Goal: Find specific page/section: Find specific page/section

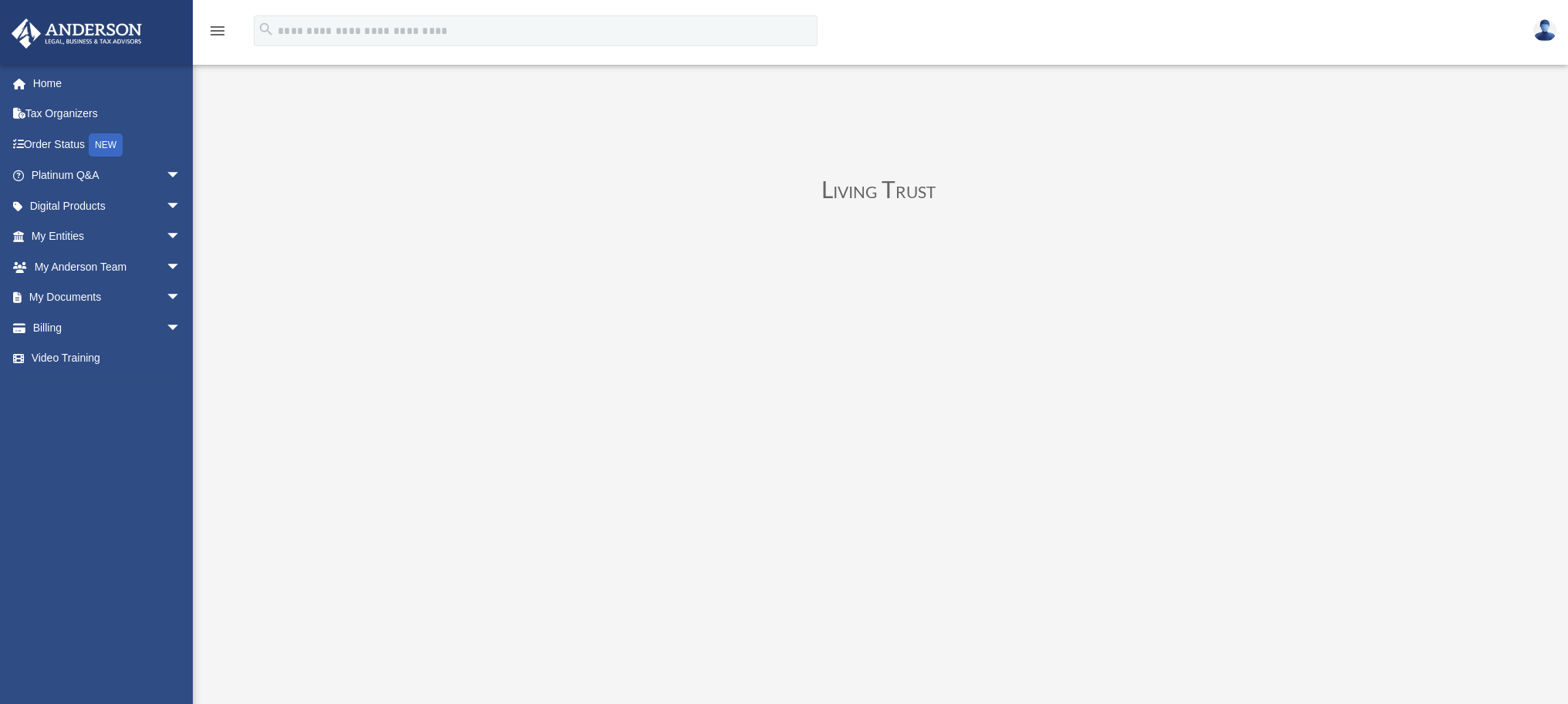
scroll to position [34, 0]
click at [99, 295] on link "My Documents arrow_drop_down" at bounding box center [108, 297] width 194 height 30
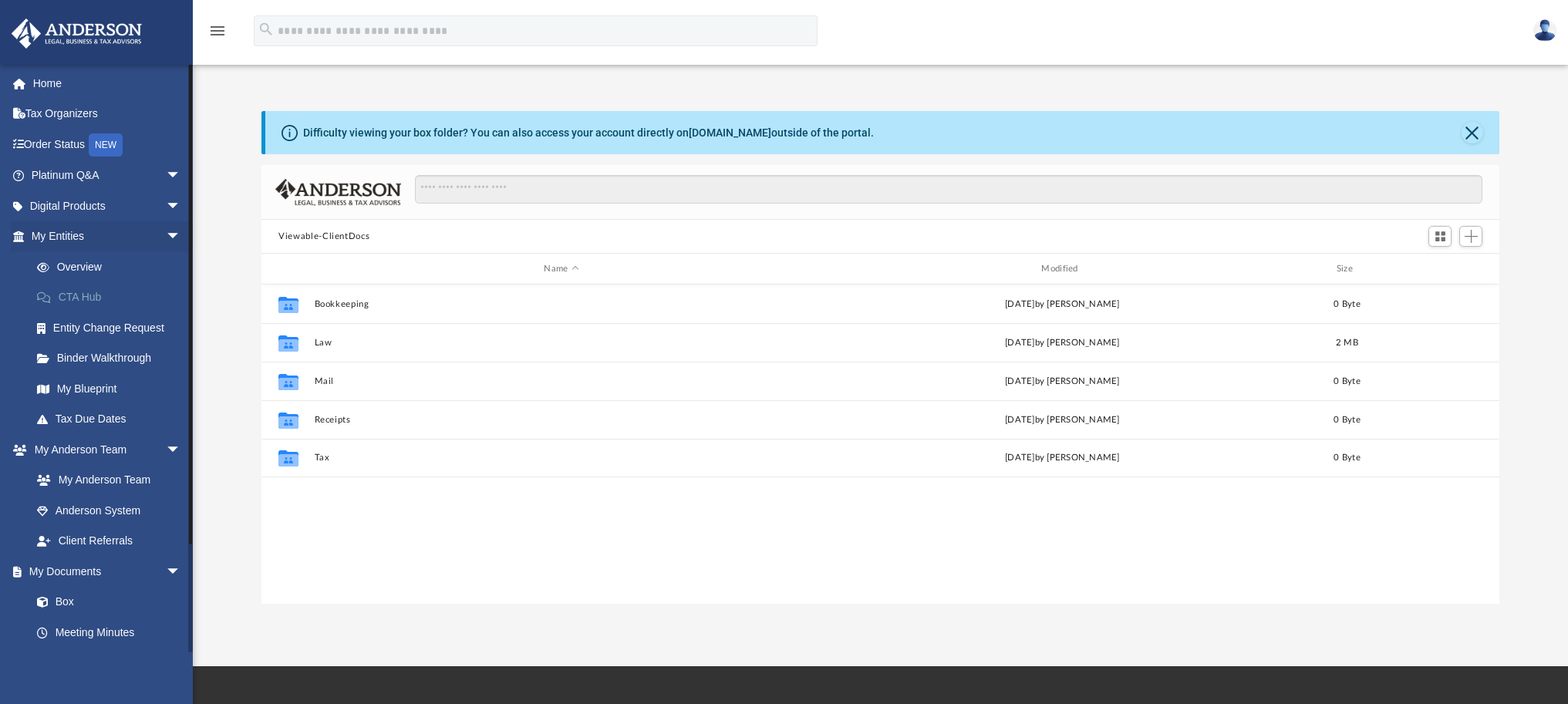
scroll to position [339, 1227]
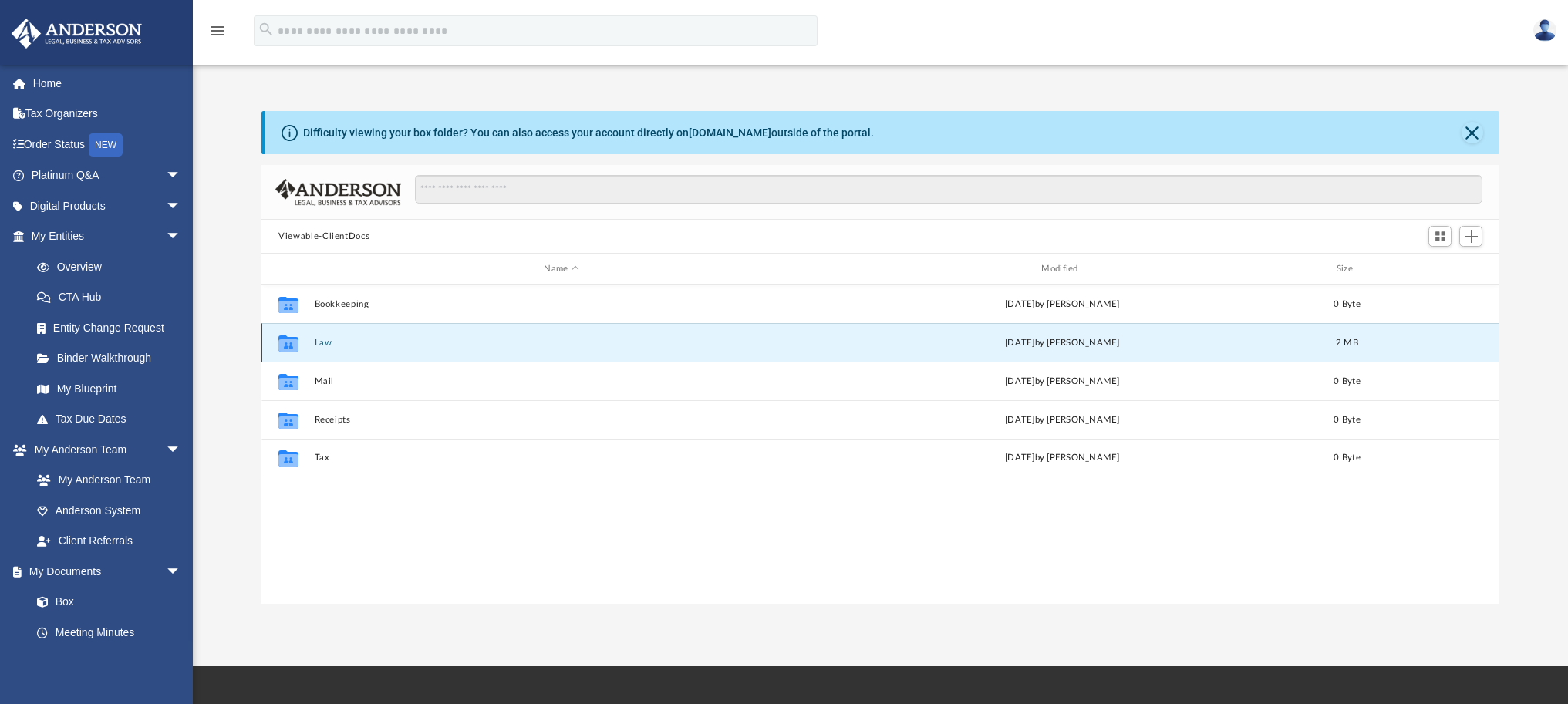
click at [317, 338] on button "Law" at bounding box center [562, 342] width 495 height 10
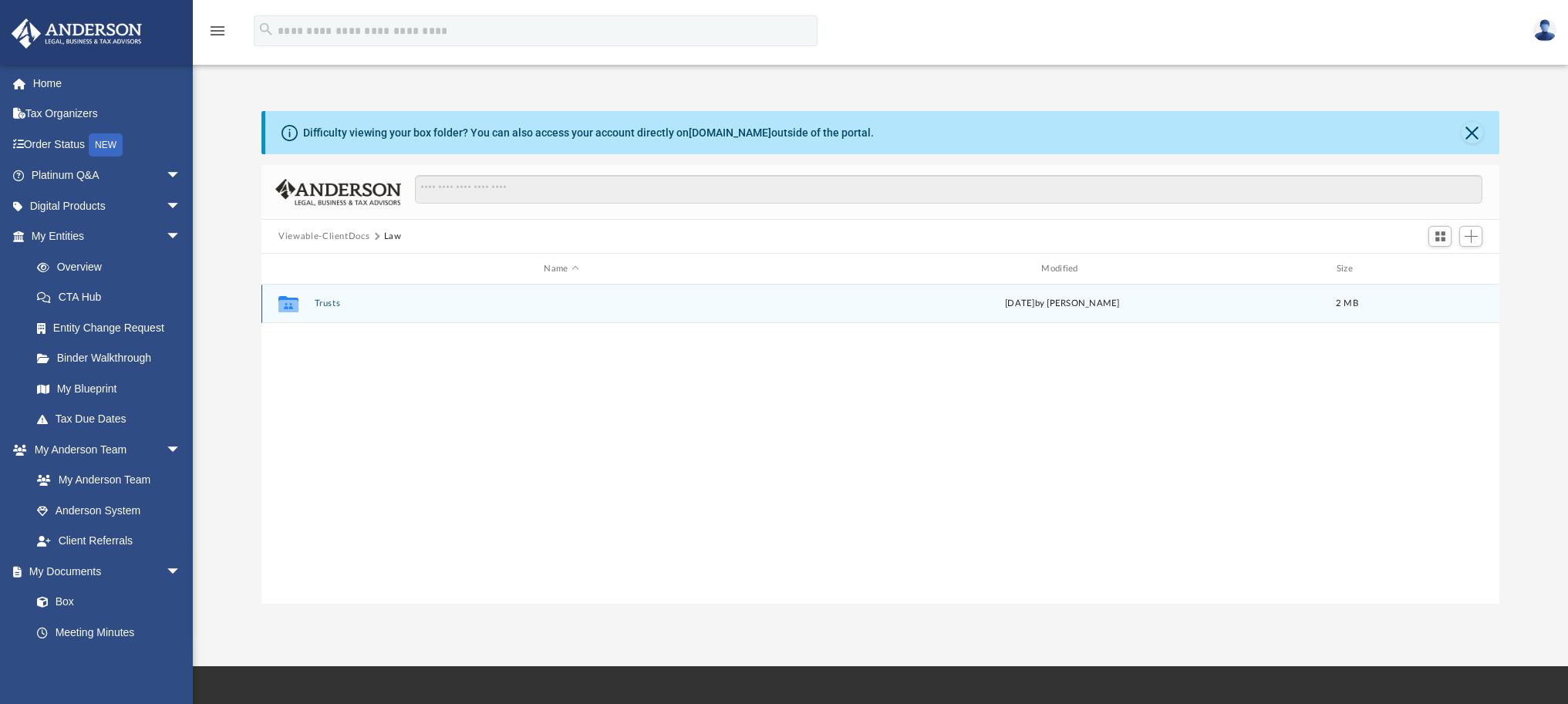
click at [322, 296] on div "Collaborated Folder Trusts [DATE] by [PERSON_NAME] 2 MB" at bounding box center [881, 304] width 1238 height 39
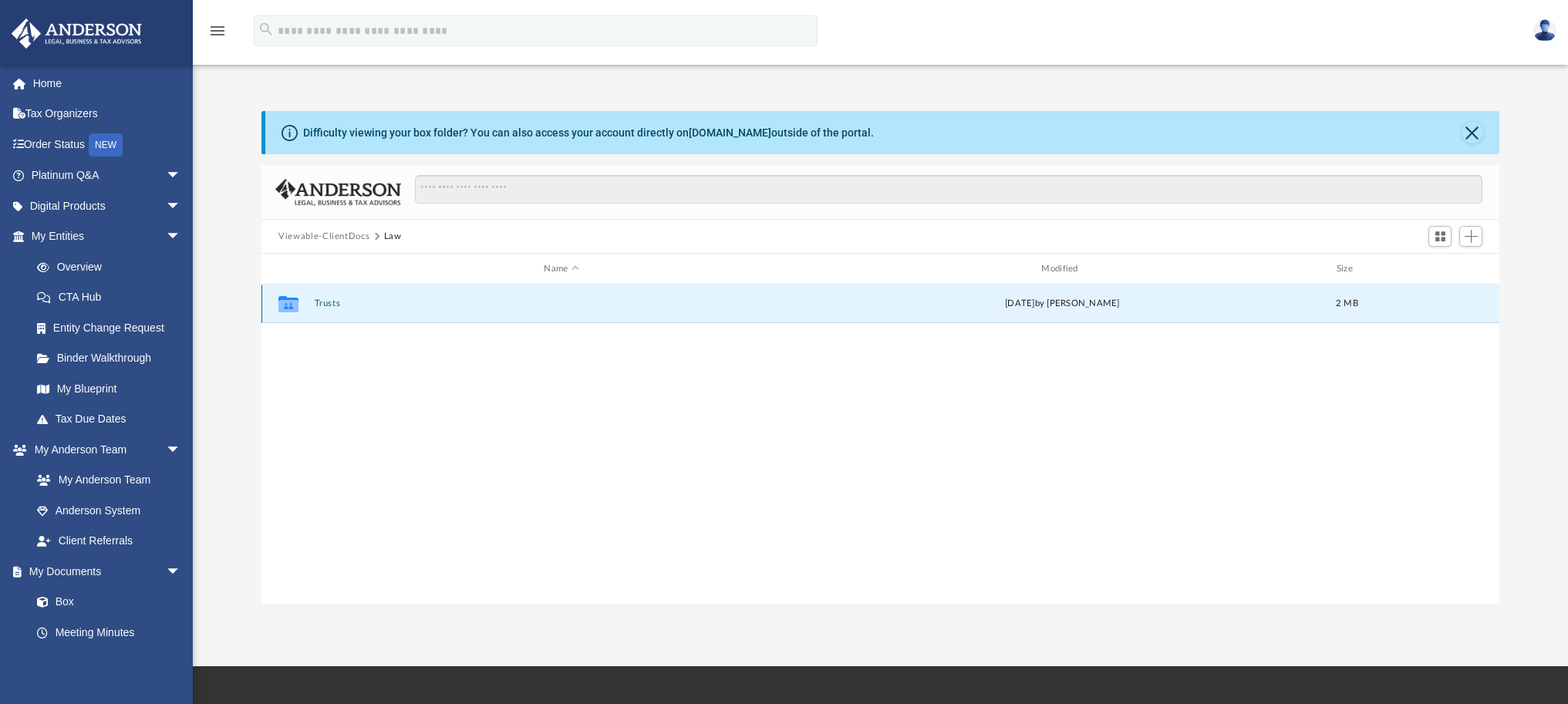
click at [322, 303] on button "Trusts" at bounding box center [562, 303] width 495 height 10
click at [320, 305] on button "Land Trusts" at bounding box center [562, 303] width 495 height 10
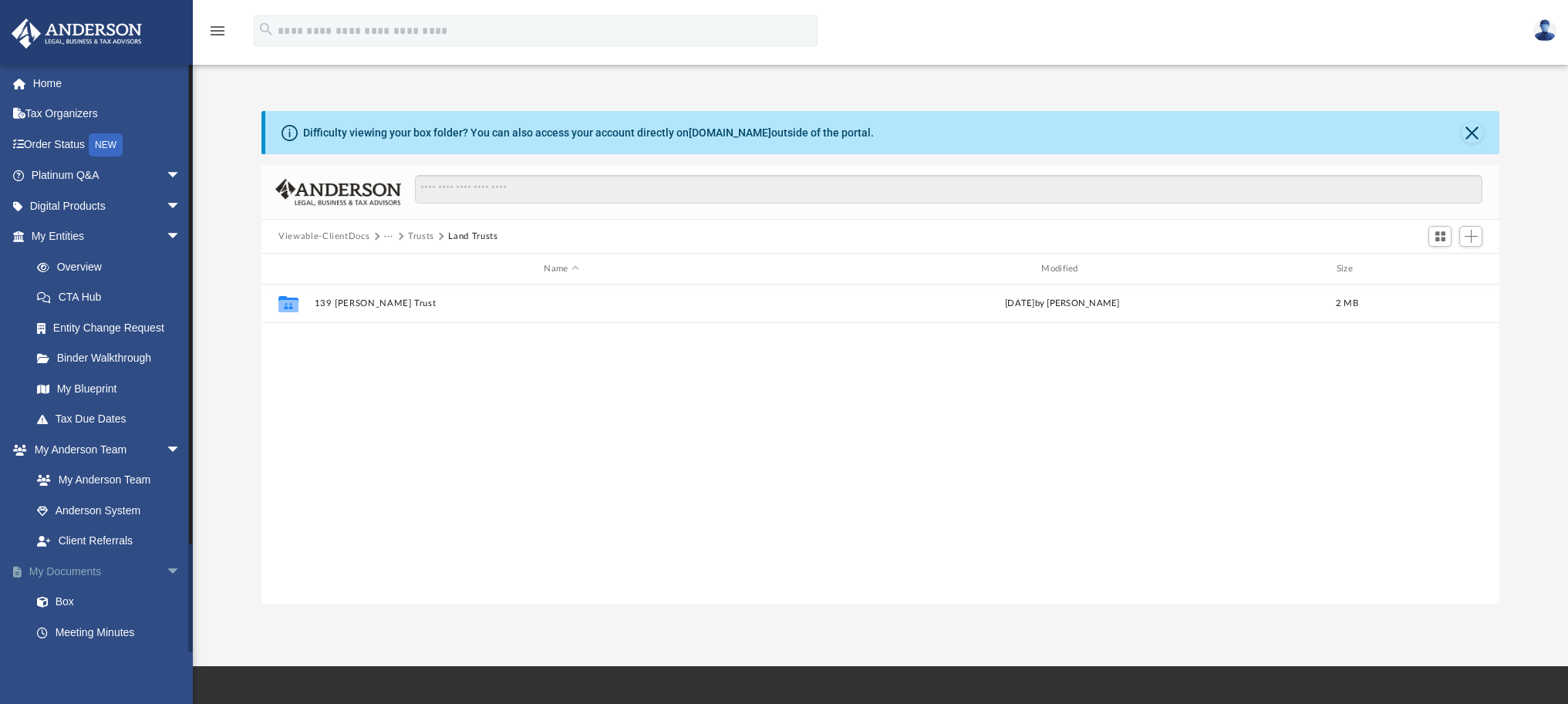
click at [78, 571] on link "My Documents arrow_drop_down" at bounding box center [108, 571] width 194 height 30
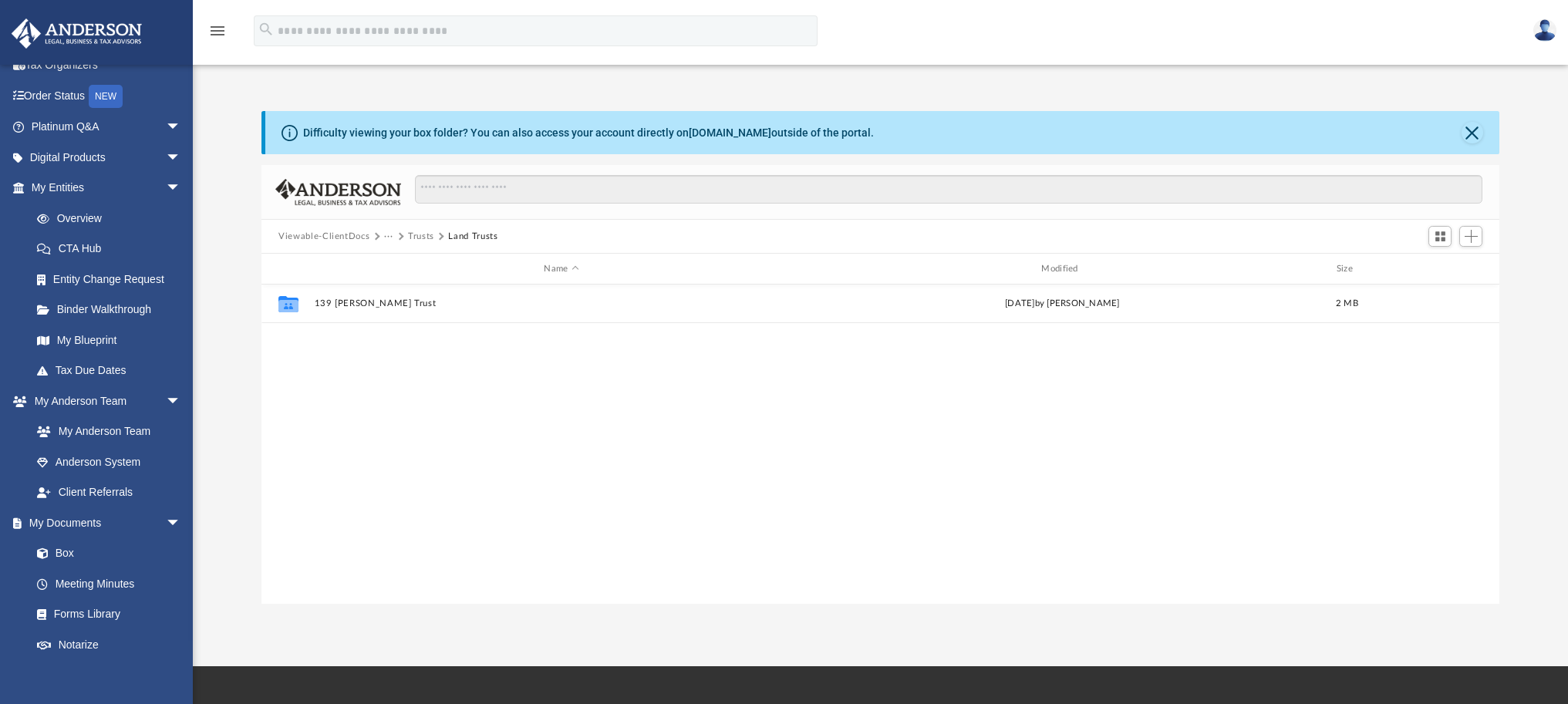
scroll to position [48, 0]
click at [329, 234] on button "Viewable-ClientDocs" at bounding box center [324, 236] width 91 height 13
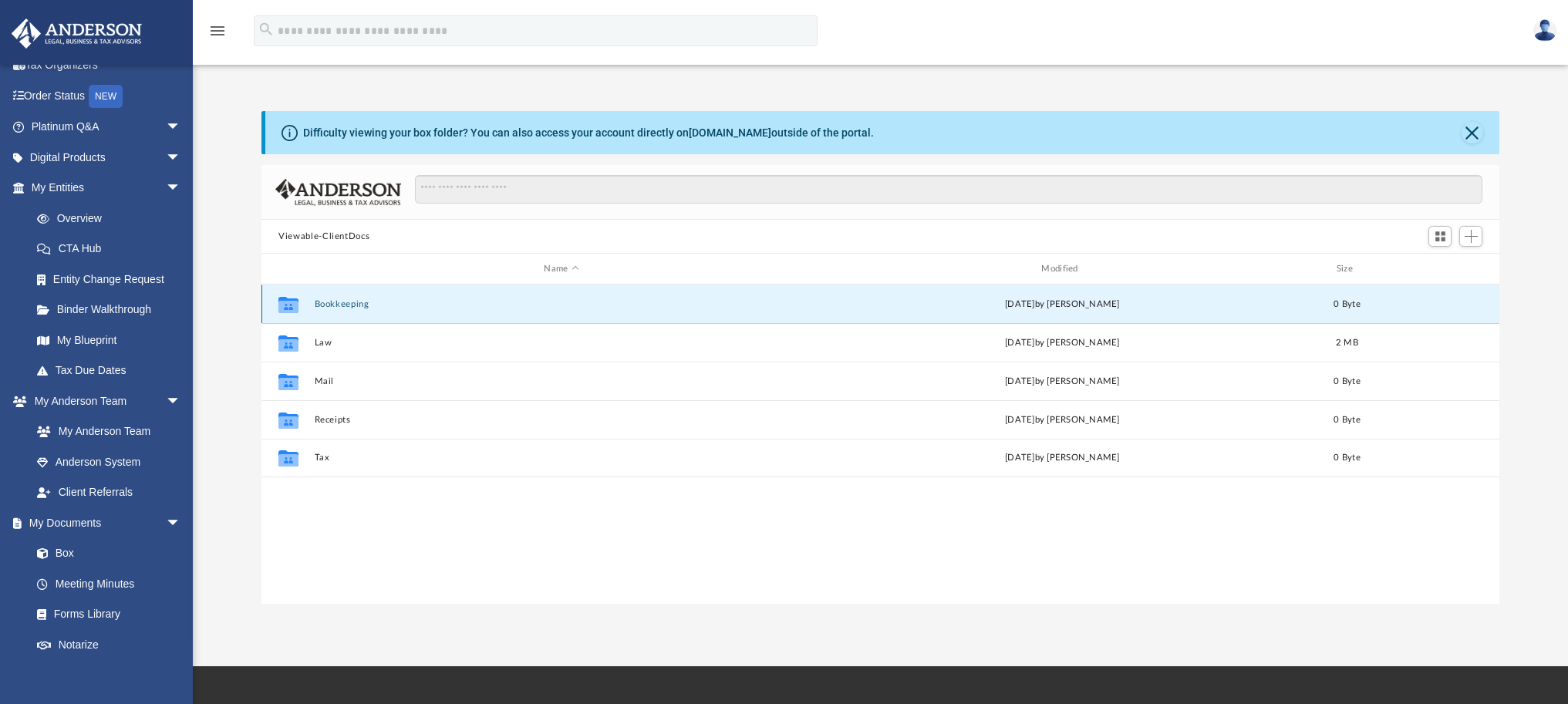
click at [352, 300] on button "Bookkeeping" at bounding box center [562, 304] width 495 height 10
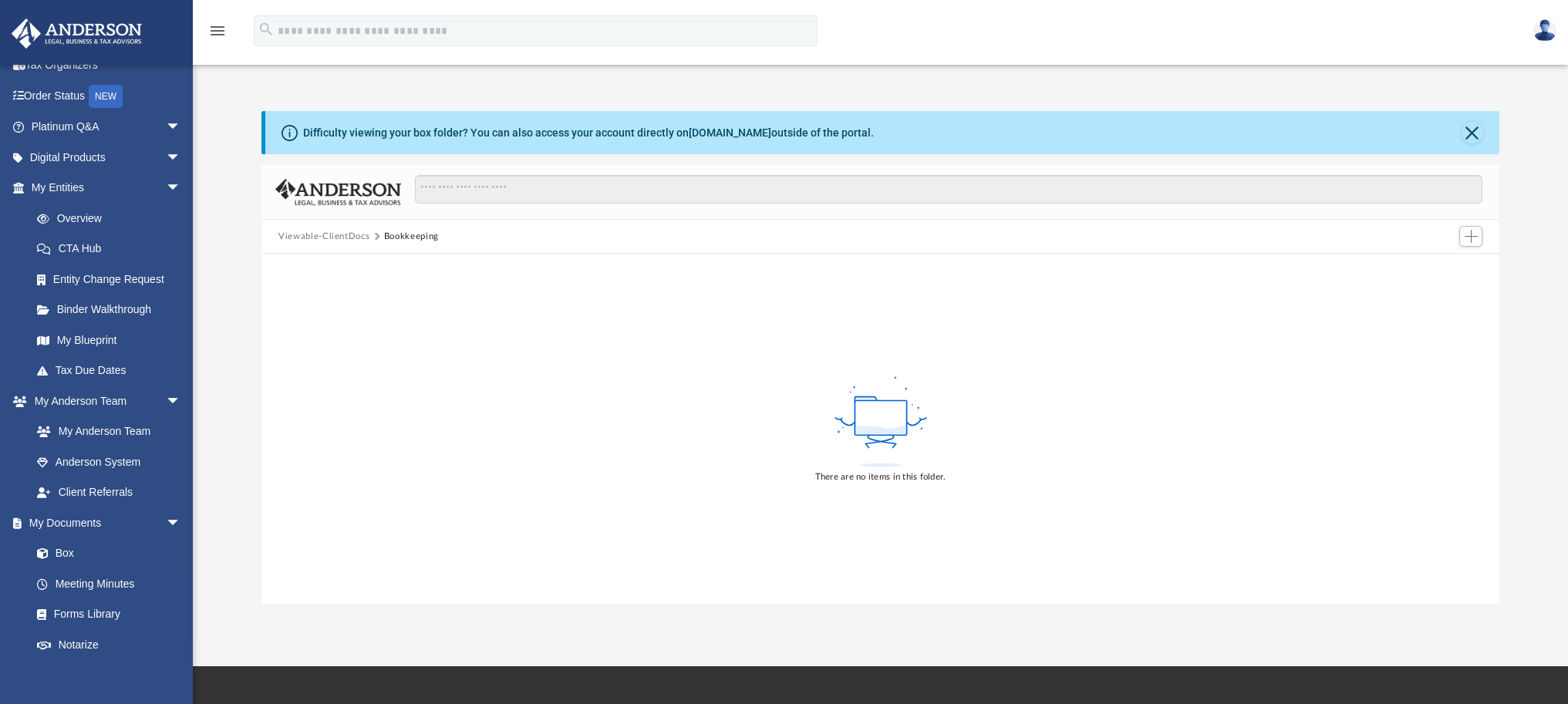
click at [340, 236] on button "Viewable-ClientDocs" at bounding box center [324, 236] width 91 height 13
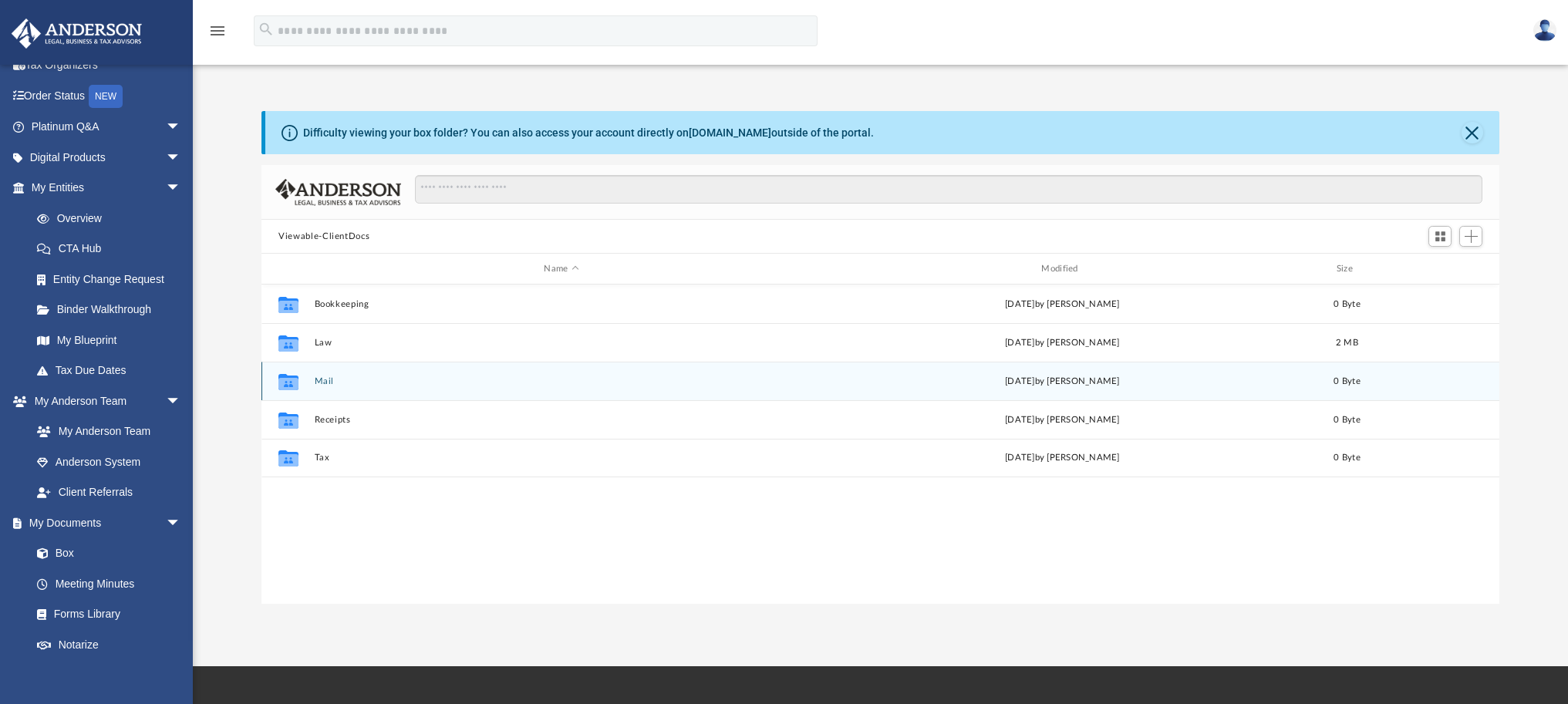
scroll to position [339, 1227]
click at [372, 391] on div "Collaborated Folder Mail [DATE] by [PERSON_NAME] 0 Byte" at bounding box center [881, 381] width 1238 height 39
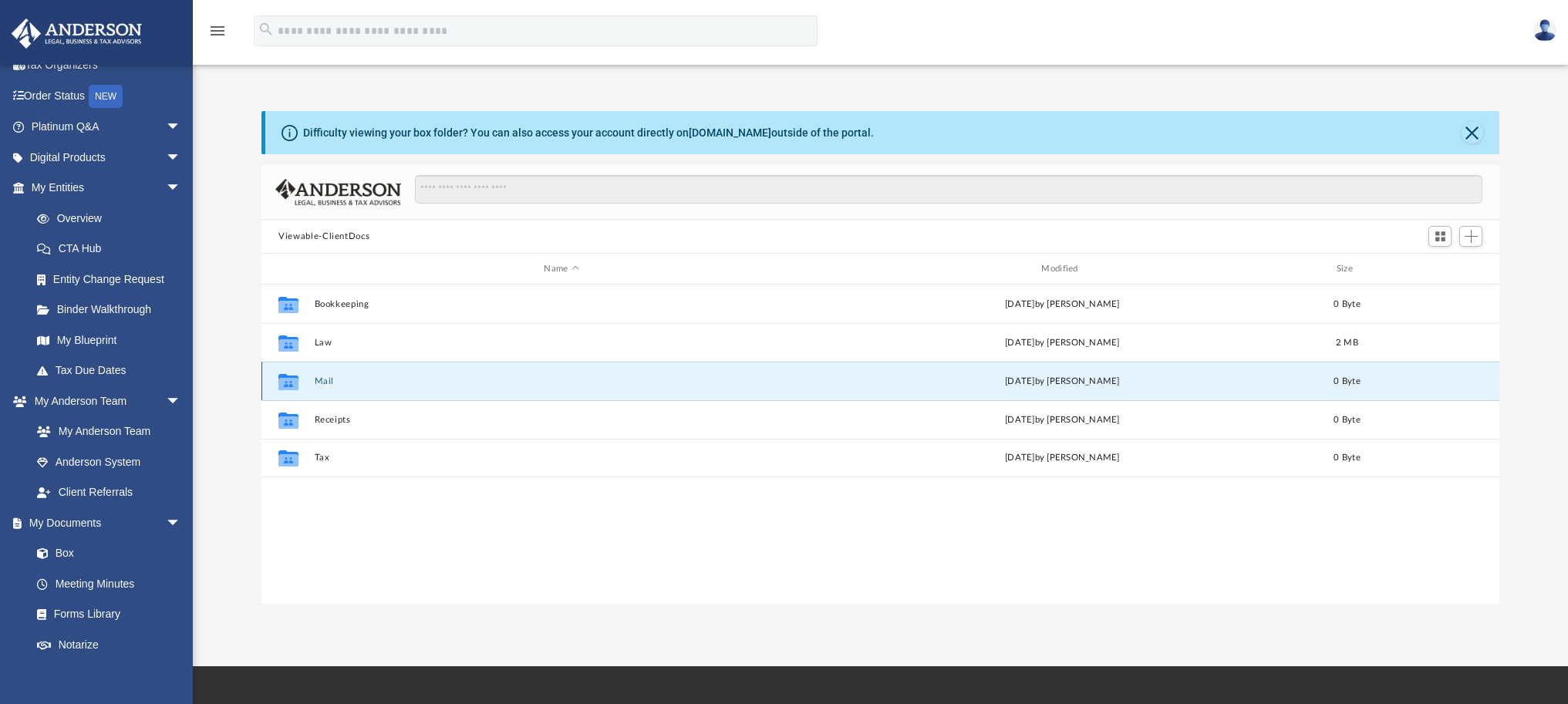
click at [323, 378] on button "Mail" at bounding box center [562, 381] width 495 height 10
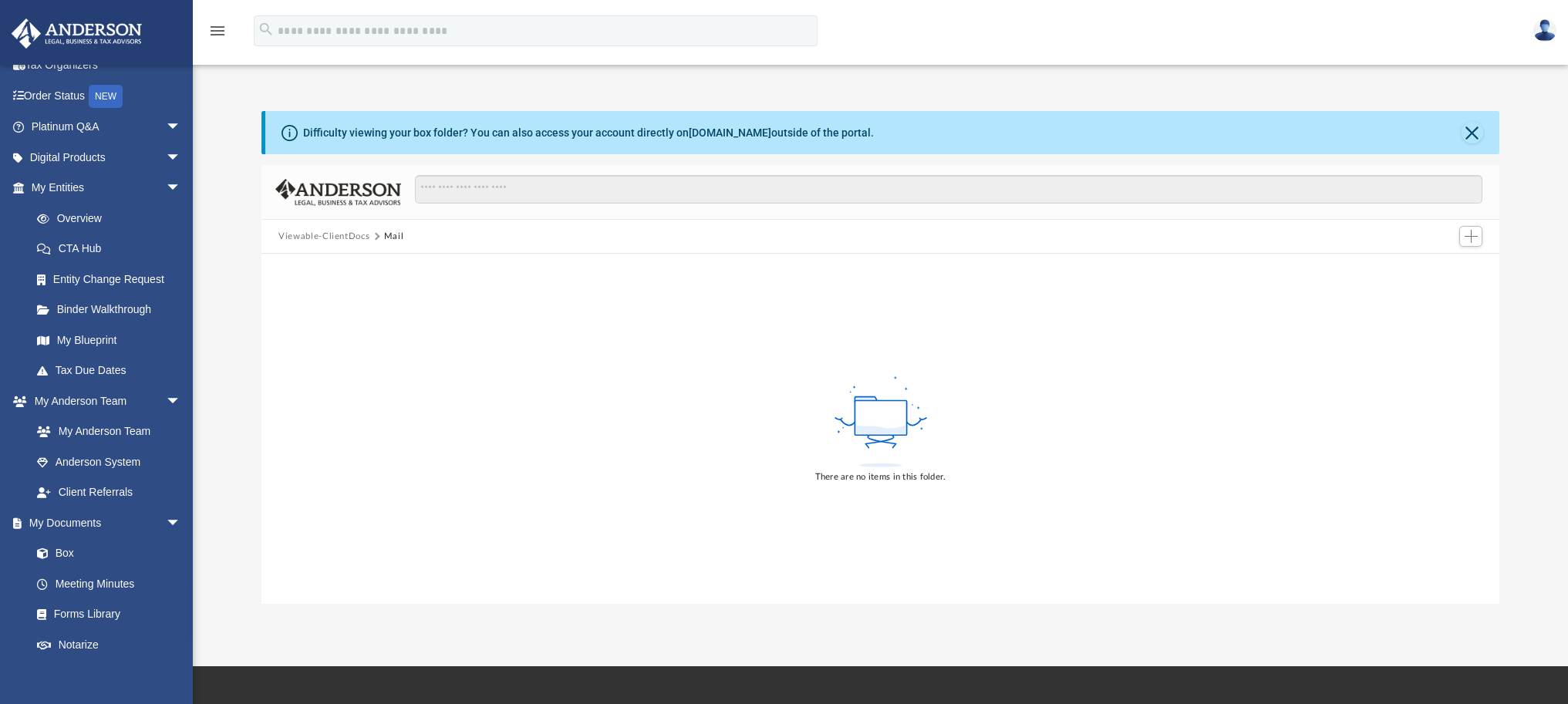
click at [308, 232] on button "Viewable-ClientDocs" at bounding box center [324, 236] width 91 height 13
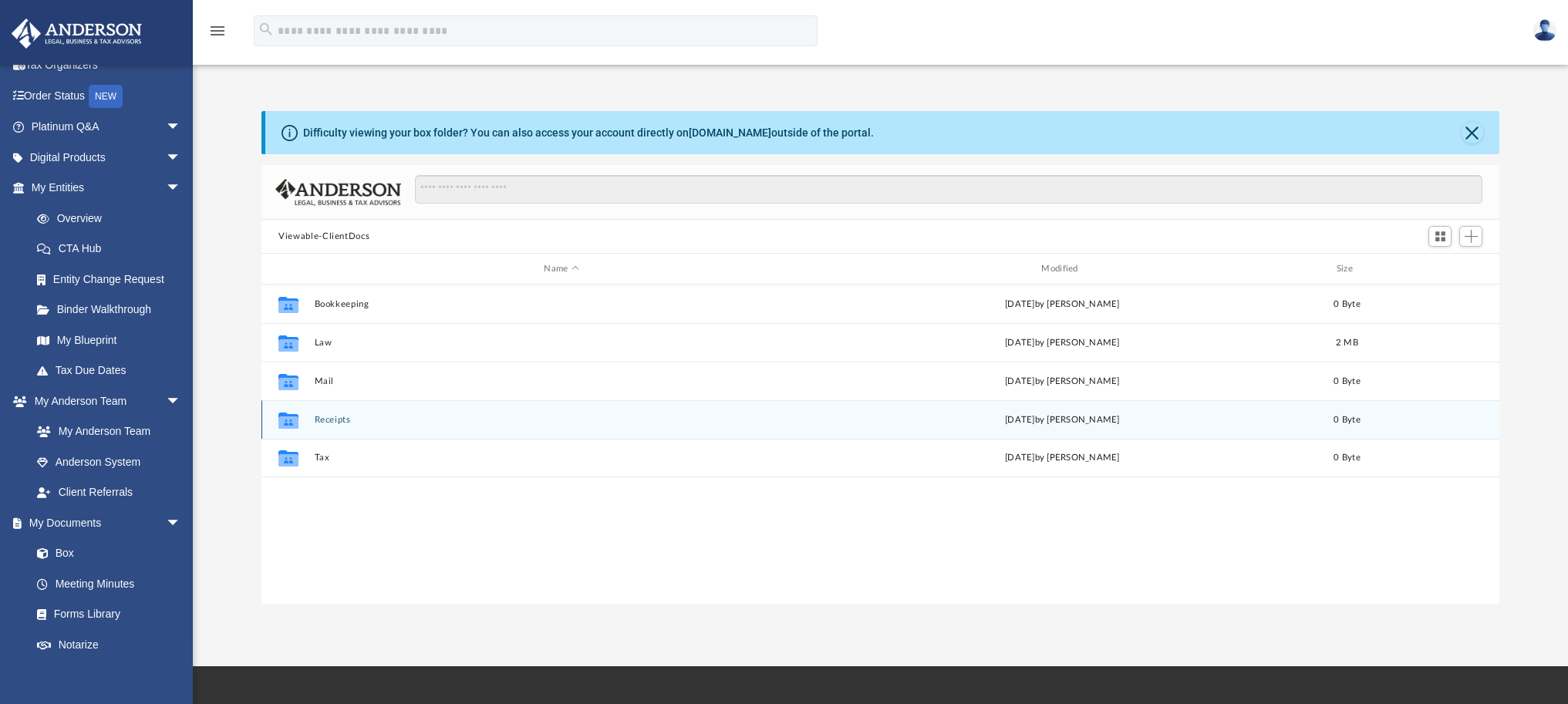
click at [320, 421] on button "Receipts" at bounding box center [562, 419] width 495 height 10
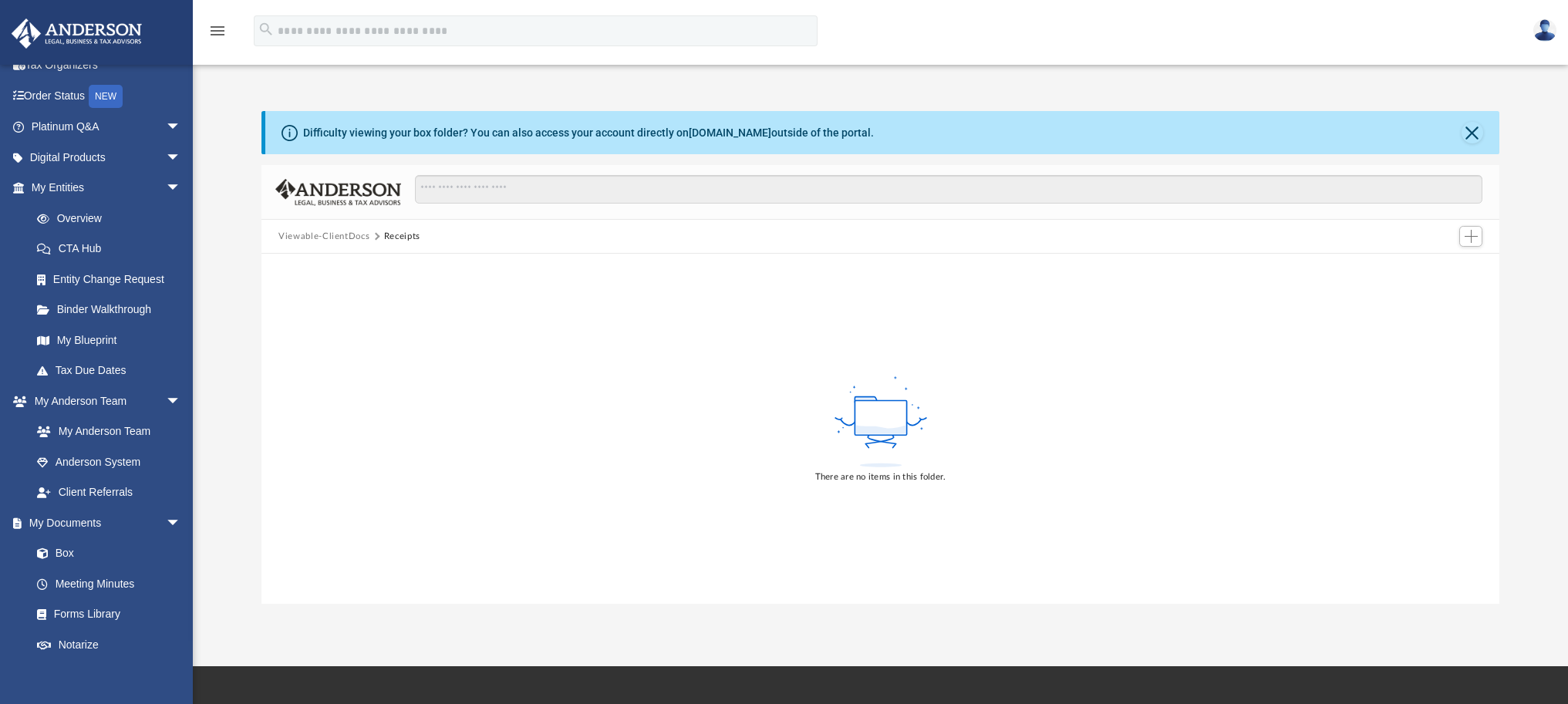
click at [332, 231] on button "Viewable-ClientDocs" at bounding box center [324, 236] width 91 height 13
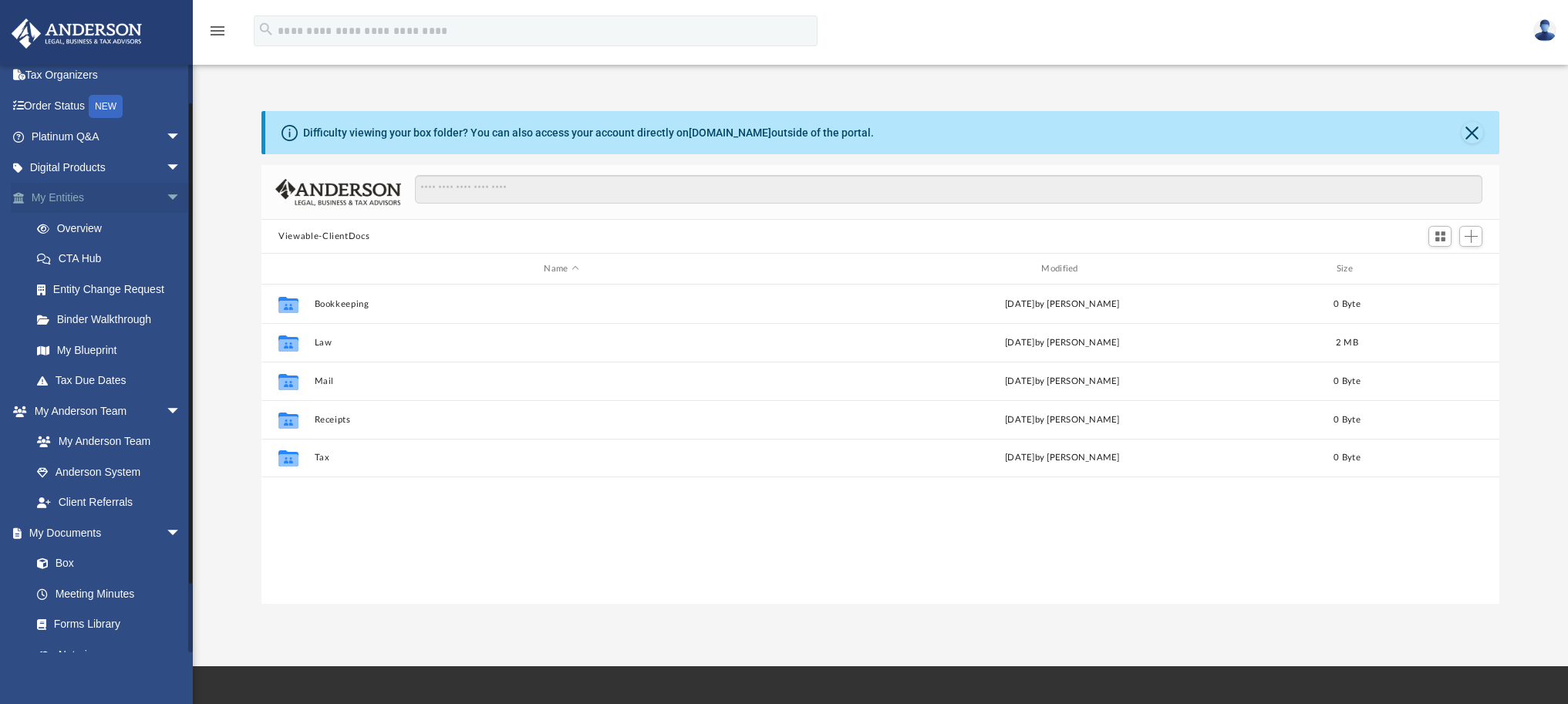
scroll to position [38, 0]
click at [171, 136] on span "arrow_drop_down" at bounding box center [181, 138] width 30 height 31
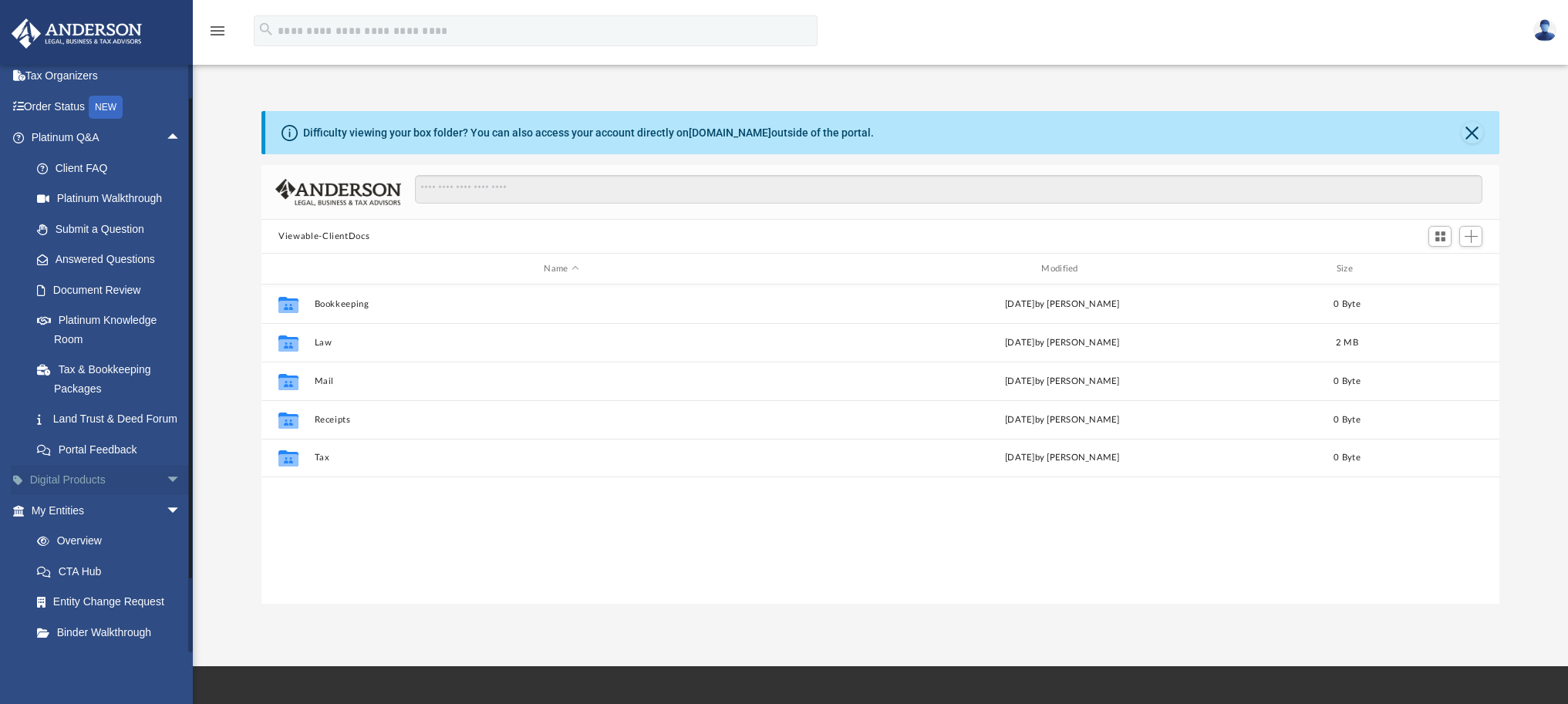
click at [166, 496] on span "arrow_drop_down" at bounding box center [181, 480] width 30 height 31
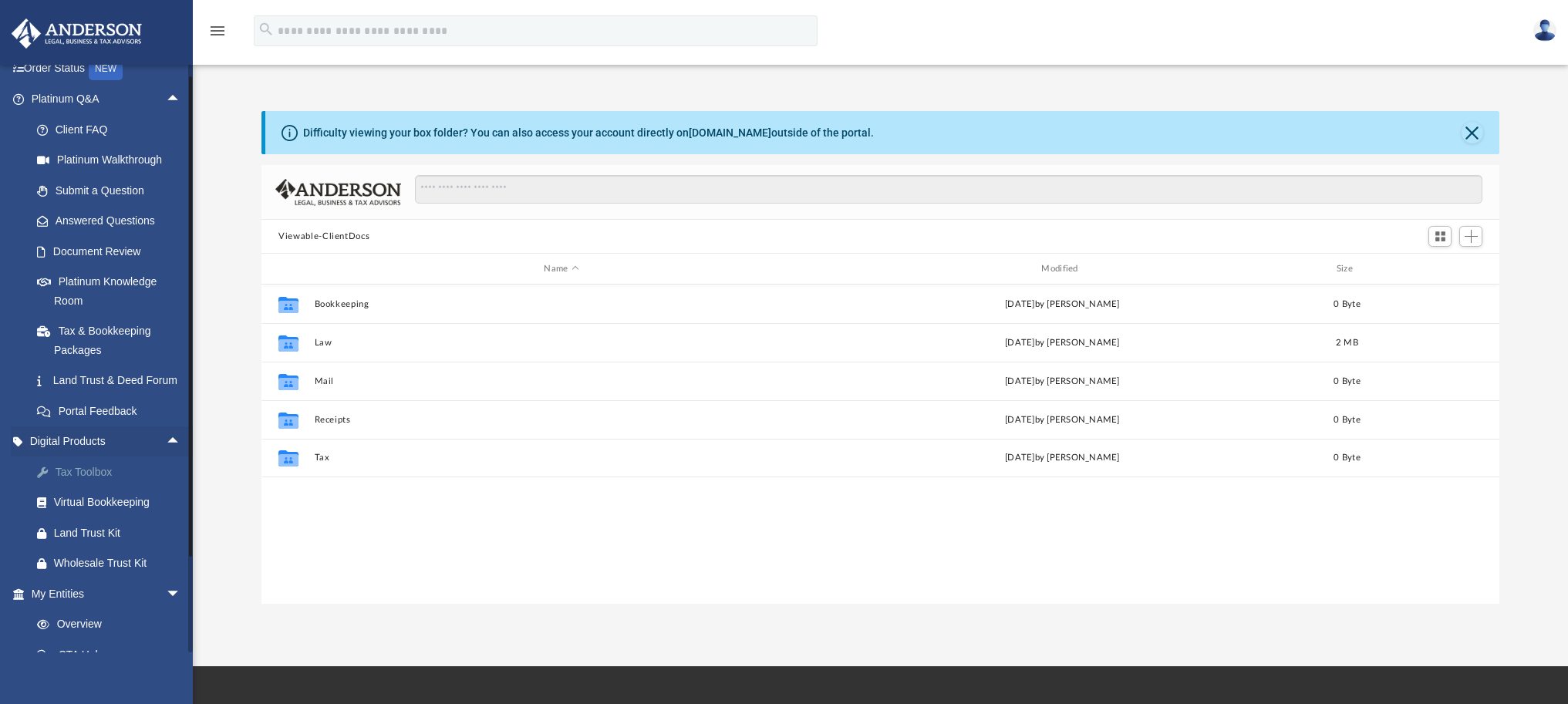
scroll to position [89, 0]
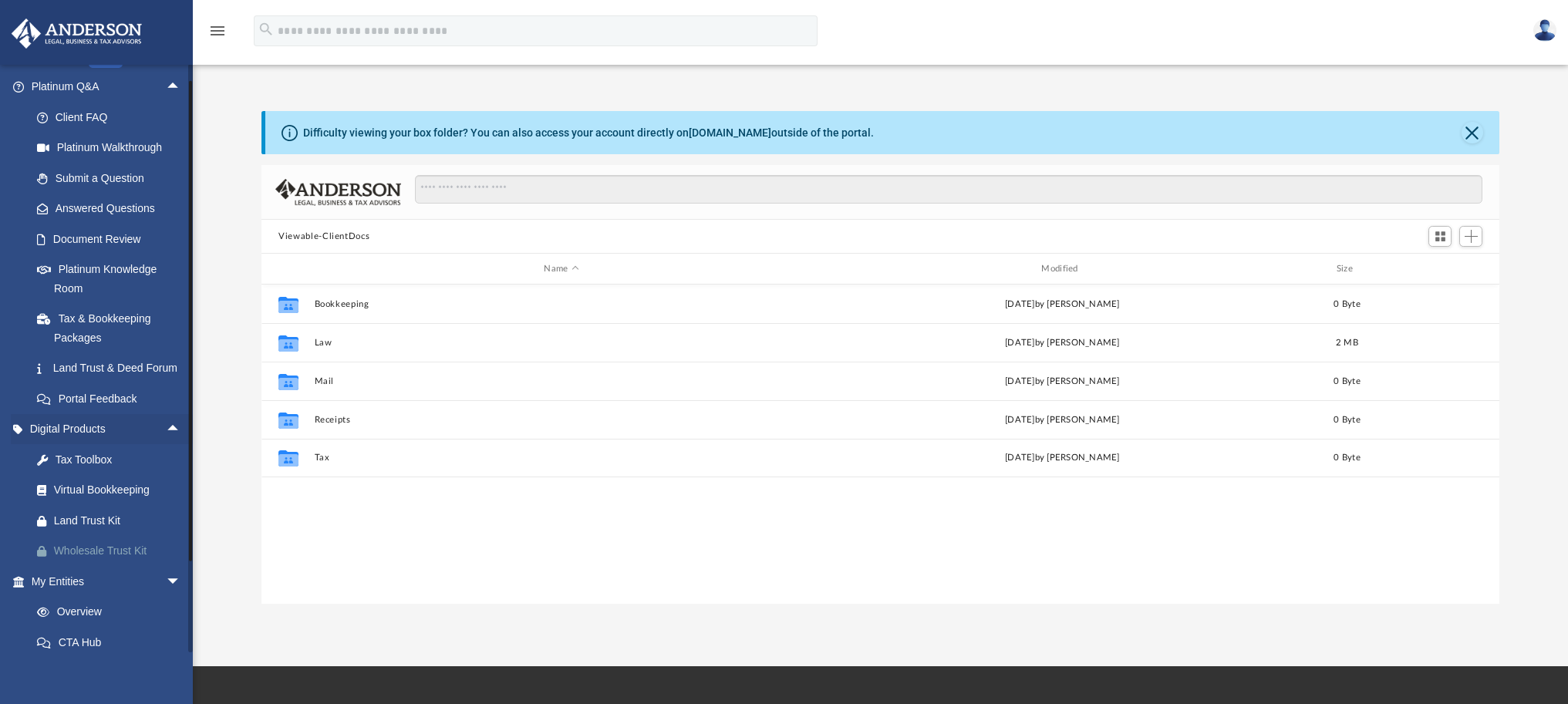
click at [137, 561] on div "Wholesale Trust Kit" at bounding box center [119, 551] width 131 height 20
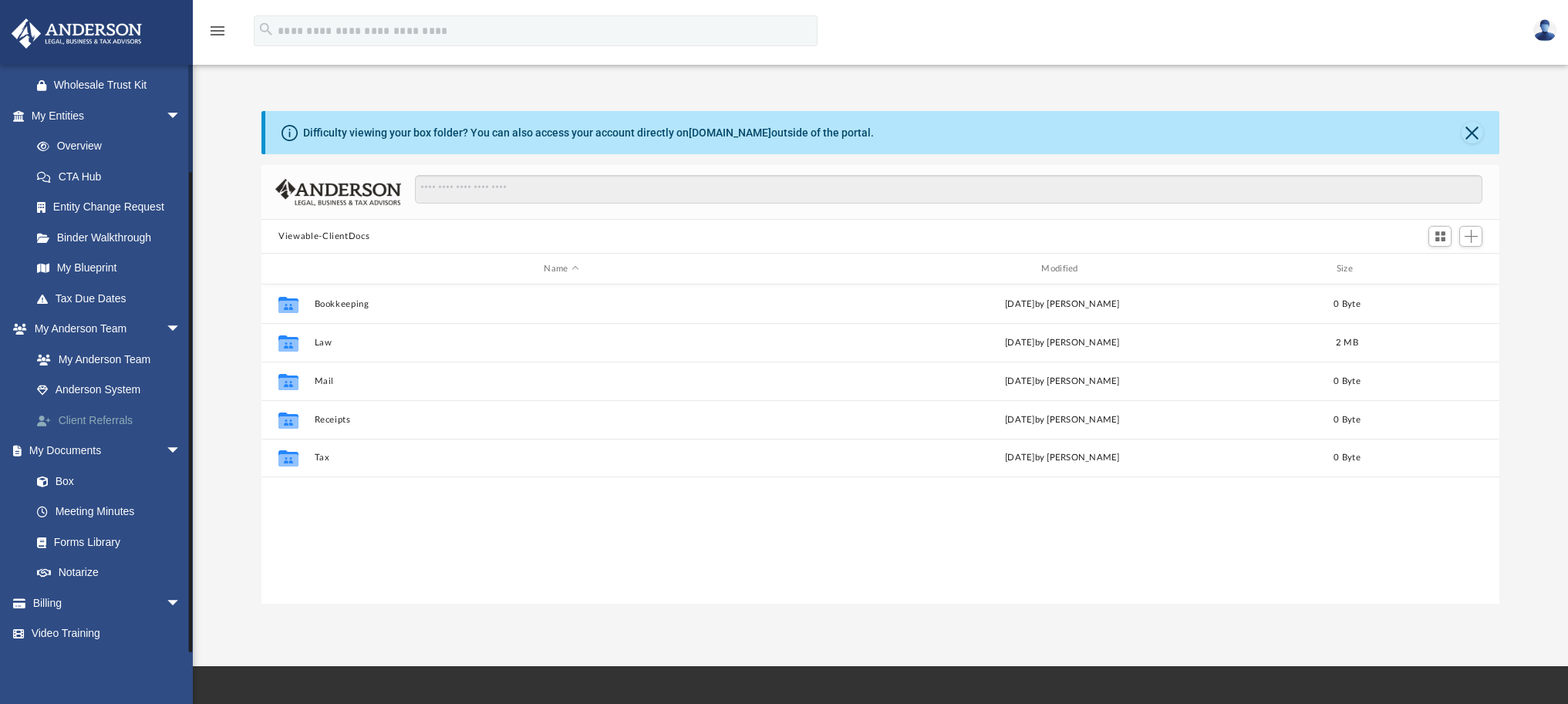
scroll to position [3, 0]
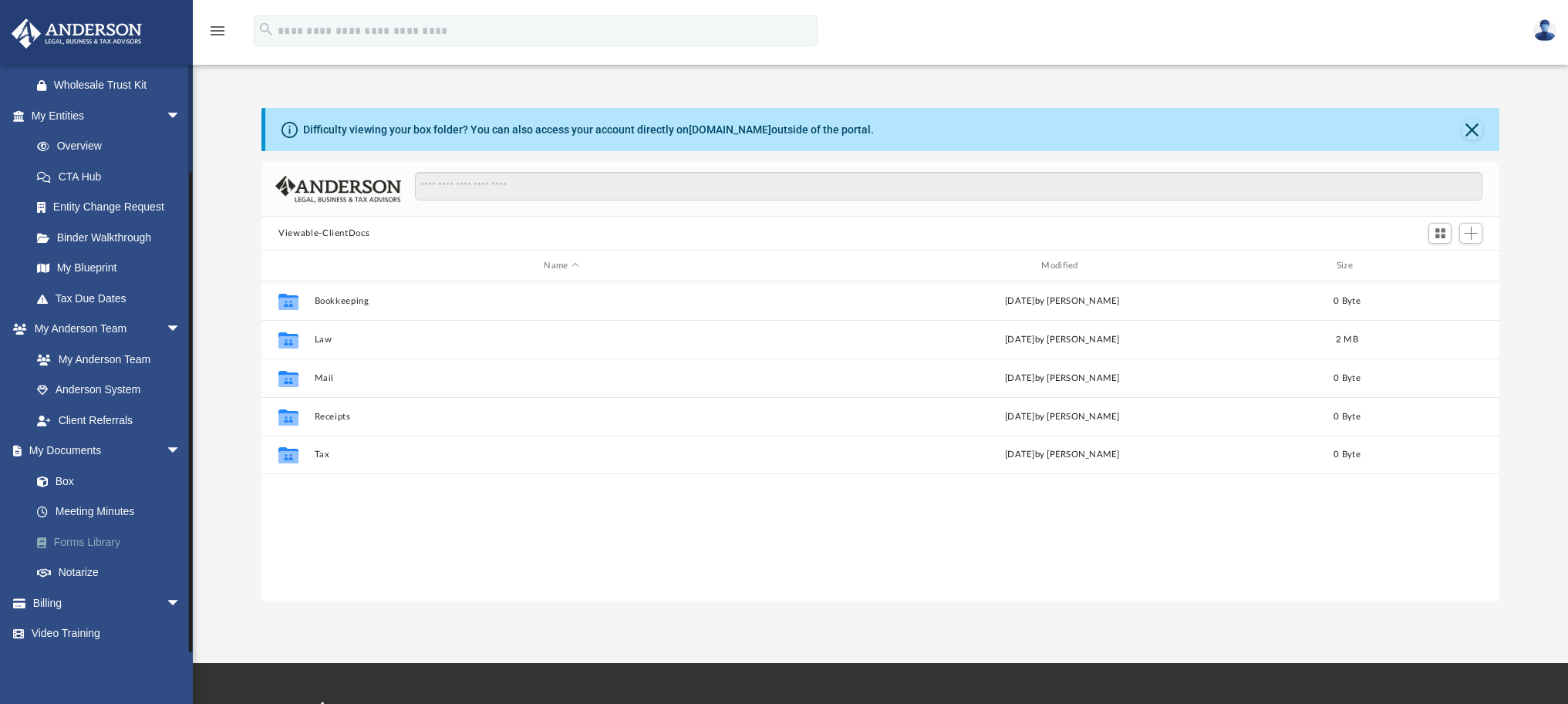
click at [116, 536] on link "Forms Library" at bounding box center [113, 542] width 183 height 30
